Goal: Task Accomplishment & Management: Complete application form

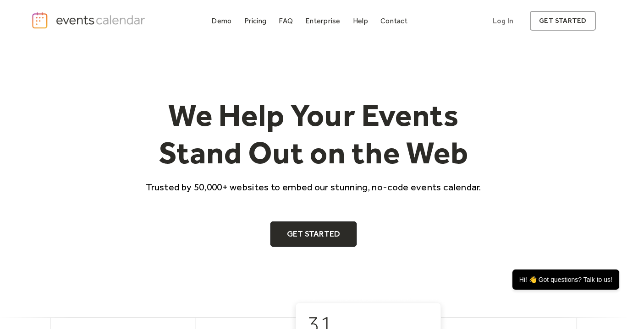
click at [532, 138] on div "We Help Your Events Stand Out on the Web Trusted by 50,000+ websites to embed o…" at bounding box center [313, 172] width 564 height 150
click at [614, 263] on icon "Close teaser message" at bounding box center [612, 261] width 7 height 7
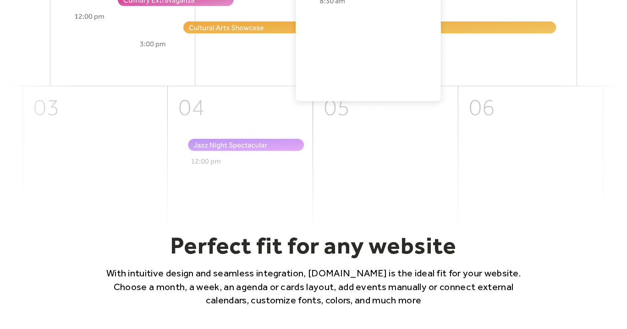
click at [523, 147] on img at bounding box center [313, 76] width 627 height 310
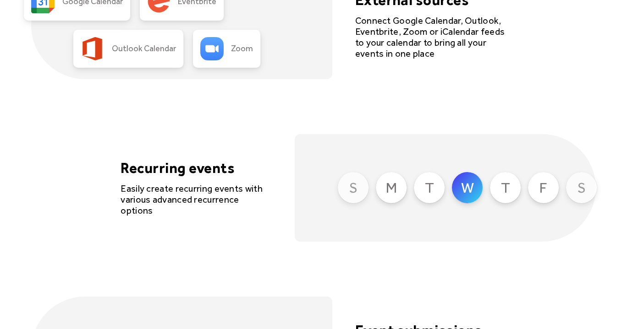
scroll to position [2103, 0]
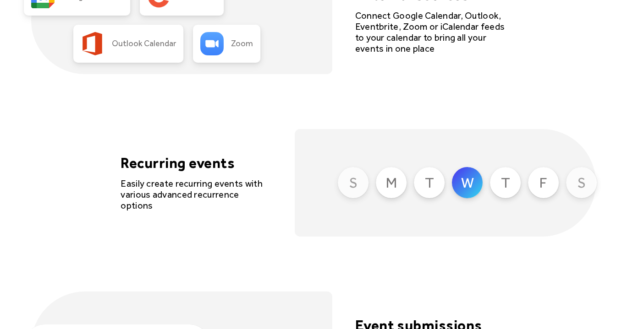
click at [374, 192] on div "S M T W T F S" at bounding box center [463, 182] width 269 height 49
click at [384, 190] on div "M" at bounding box center [391, 182] width 31 height 31
click at [444, 187] on div "T" at bounding box center [429, 182] width 31 height 31
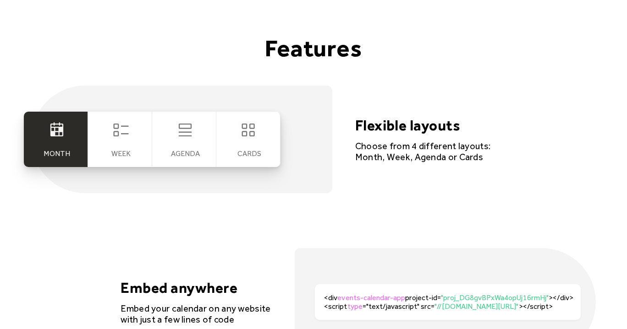
scroll to position [1657, 0]
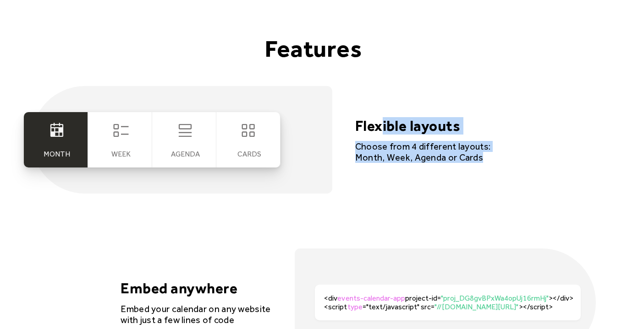
drag, startPoint x: 384, startPoint y: 126, endPoint x: 370, endPoint y: 173, distance: 48.3
click at [370, 173] on div "Month Week [GEOGRAPHIC_DATA] cards Flexible layouts Choose from 4 different lay…" at bounding box center [313, 140] width 564 height 108
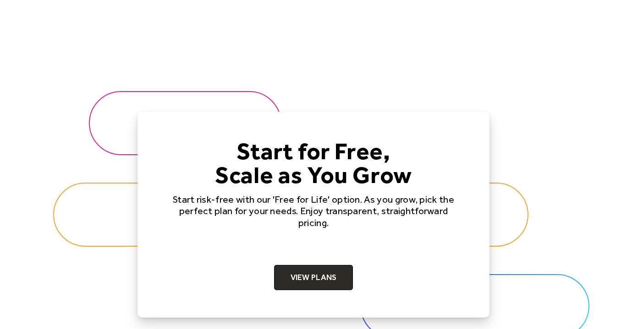
scroll to position [3072, 0]
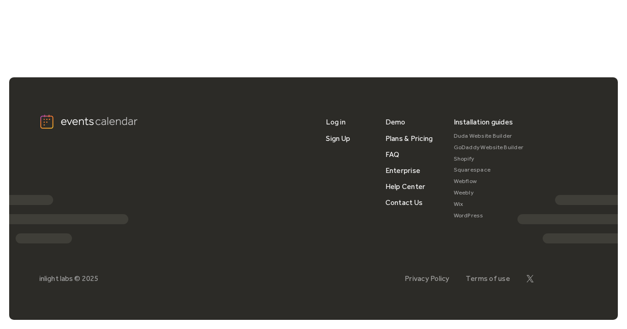
click at [302, 188] on div "Log in Sign Up Demo Plans & Pricing FAQ Enterprise Help Center Contact Us Insta…" at bounding box center [313, 168] width 548 height 108
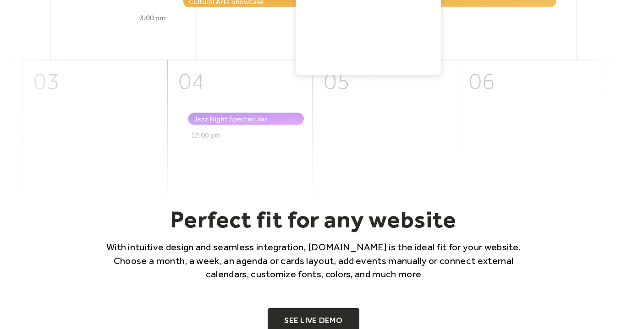
scroll to position [0, 0]
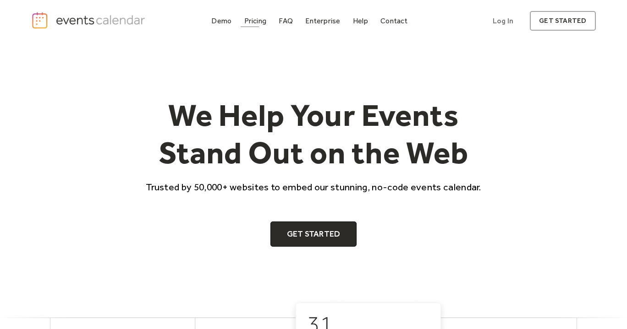
click at [249, 23] on div "Pricing" at bounding box center [255, 20] width 22 height 5
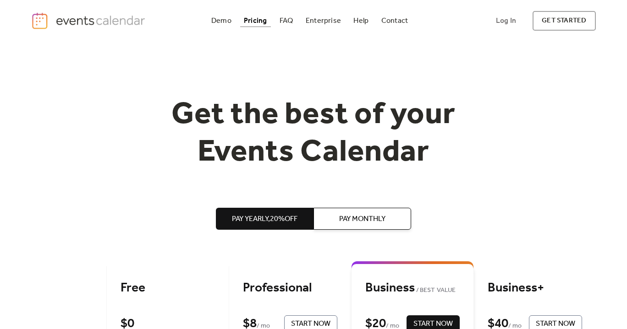
click at [359, 225] on span "Pay Monthly" at bounding box center [362, 219] width 46 height 11
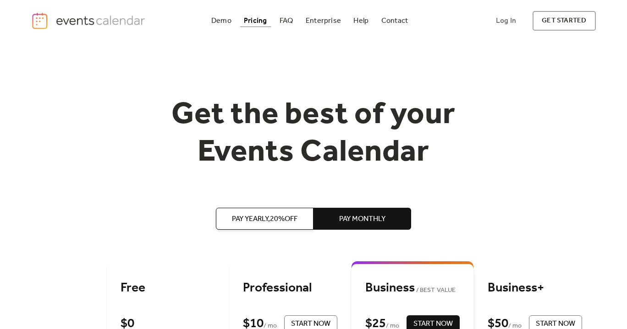
click at [292, 219] on span "Pay Yearly, 20% off" at bounding box center [265, 219] width 66 height 11
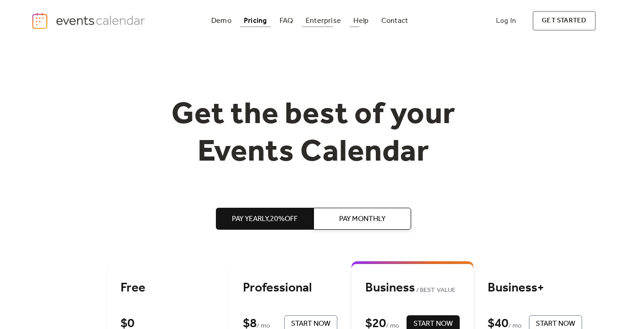
click at [316, 18] on div "Enterprise" at bounding box center [323, 20] width 35 height 5
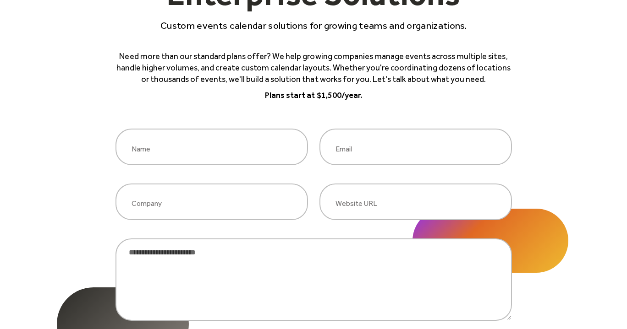
scroll to position [132, 0]
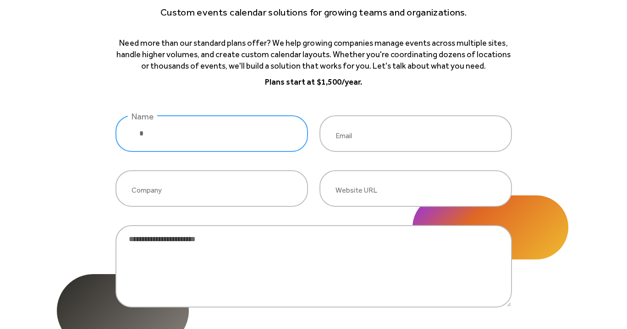
click at [228, 140] on input "enterprise inquiry" at bounding box center [211, 133] width 192 height 37
click at [363, 154] on form "Name Email Company Website URL Message ****" at bounding box center [313, 262] width 396 height 294
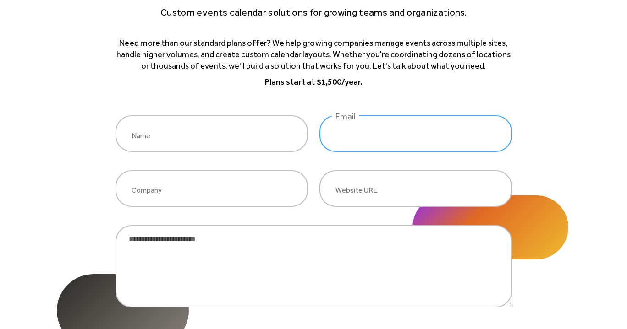
click at [363, 142] on input "enterprise inquiry" at bounding box center [415, 133] width 192 height 37
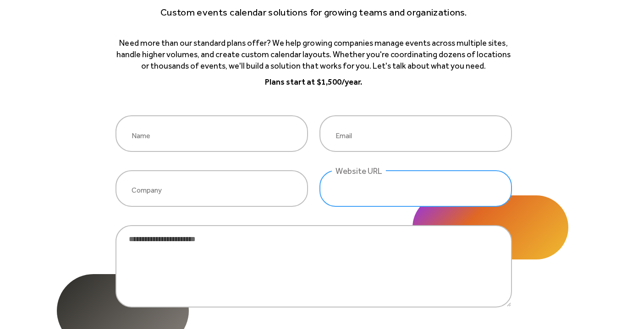
click at [349, 199] on input "enterprise inquiry" at bounding box center [415, 188] width 192 height 37
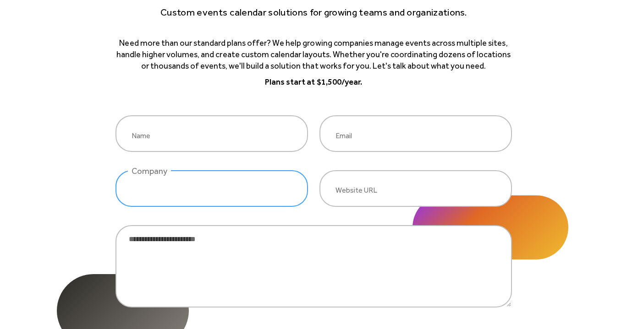
click at [267, 188] on input "enterprise inquiry" at bounding box center [211, 188] width 192 height 37
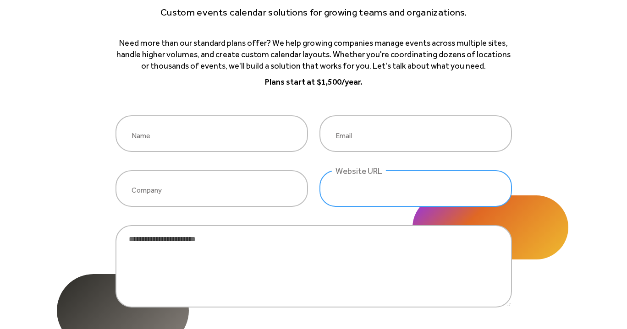
click at [337, 189] on input "enterprise inquiry" at bounding box center [415, 188] width 192 height 37
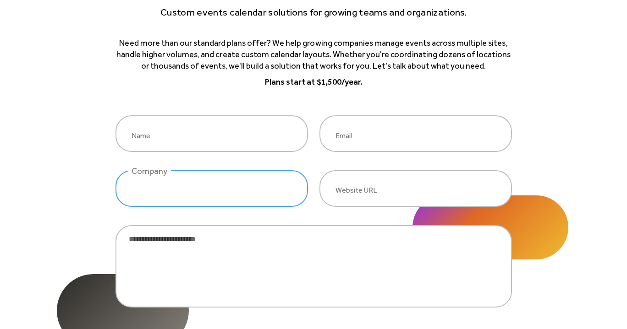
click at [258, 180] on input "enterprise inquiry" at bounding box center [211, 188] width 192 height 37
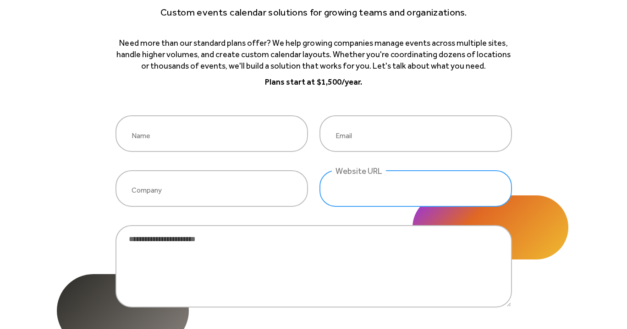
click at [324, 194] on input "enterprise inquiry" at bounding box center [415, 188] width 192 height 37
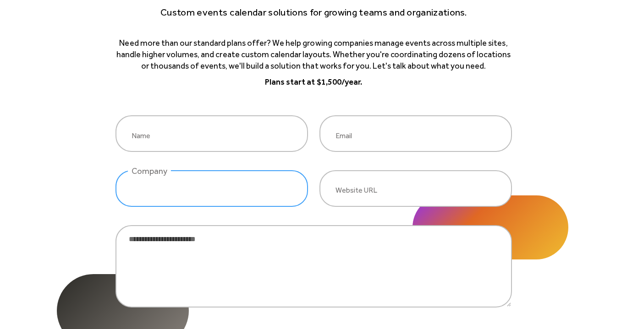
click at [227, 184] on input "enterprise inquiry" at bounding box center [211, 188] width 192 height 37
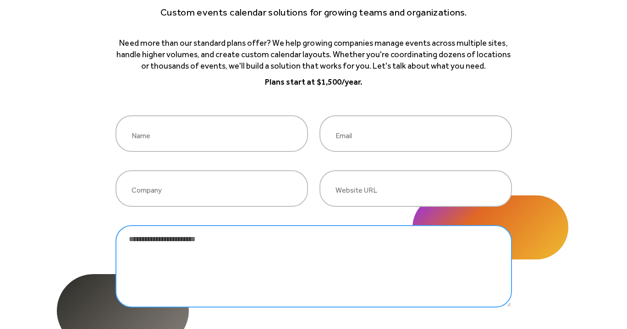
click at [215, 263] on textarea "enterprise inquiry" at bounding box center [313, 266] width 396 height 82
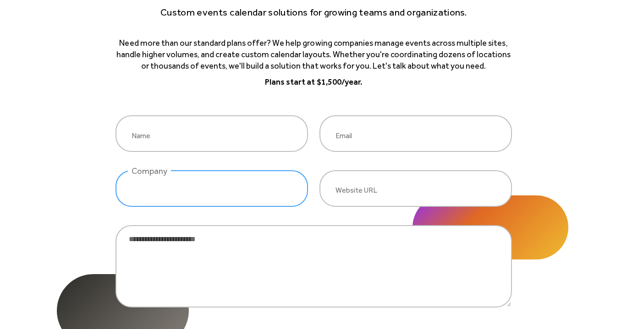
click at [199, 199] on input "enterprise inquiry" at bounding box center [211, 188] width 192 height 37
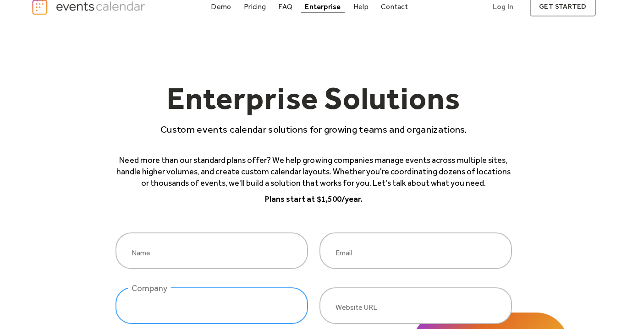
scroll to position [0, 0]
